Goal: Communication & Community: Answer question/provide support

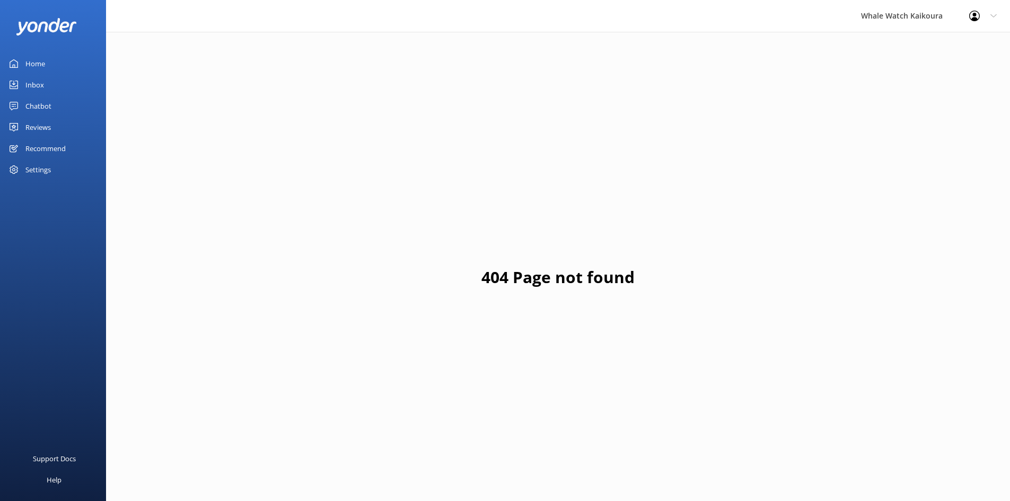
click at [50, 86] on link "Inbox" at bounding box center [53, 84] width 106 height 21
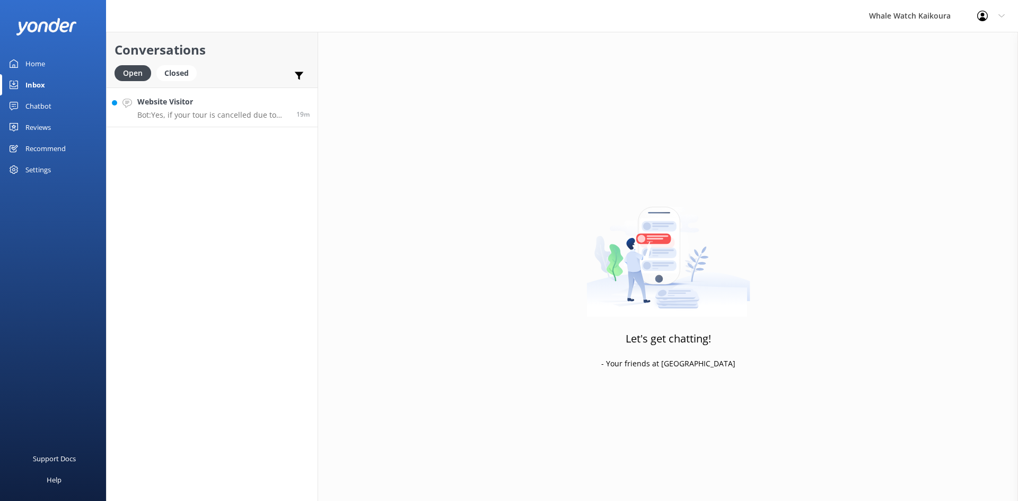
click at [248, 120] on link "Website Visitor Bot: Yes, if your tour is cancelled due to bad weather, you wil…" at bounding box center [212, 107] width 211 height 40
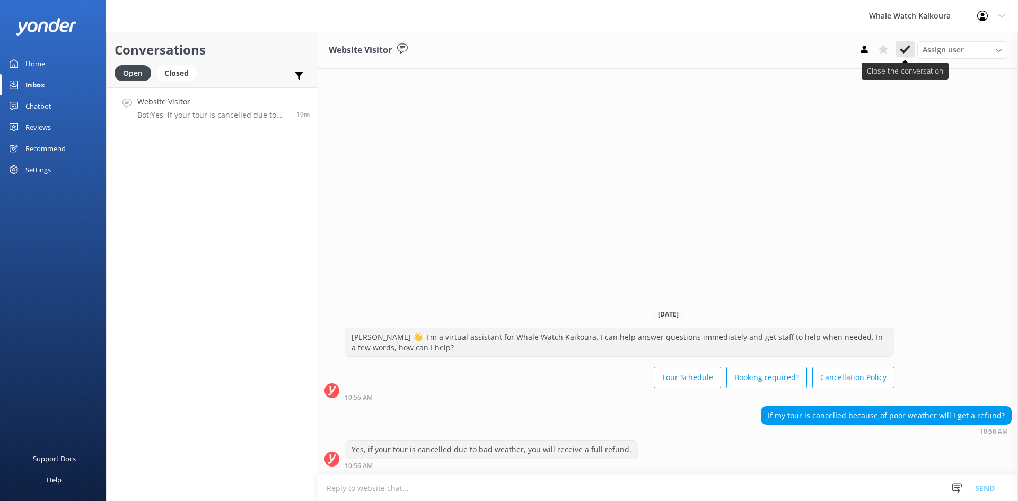
click at [904, 49] on icon at bounding box center [905, 49] width 11 height 11
